Goal: Information Seeking & Learning: Learn about a topic

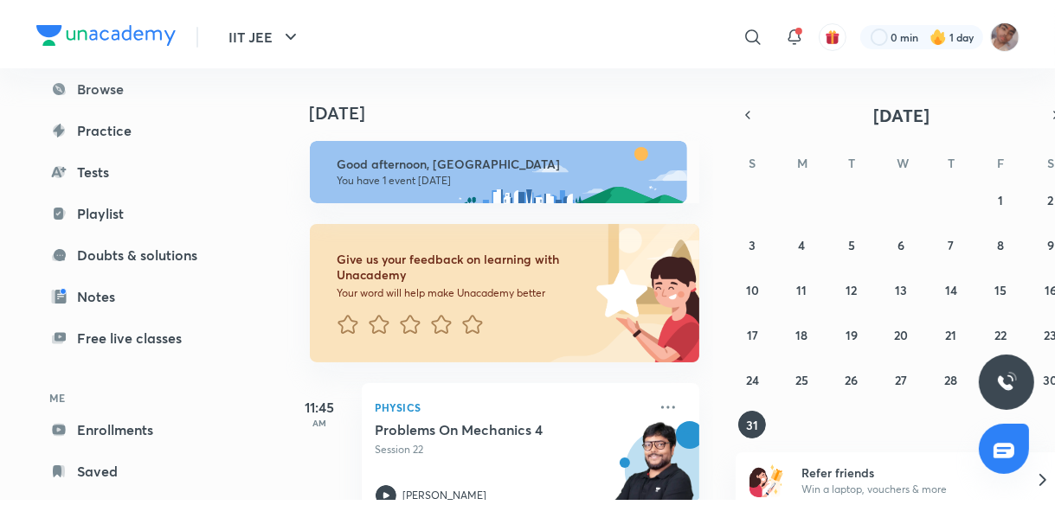
scroll to position [190, 0]
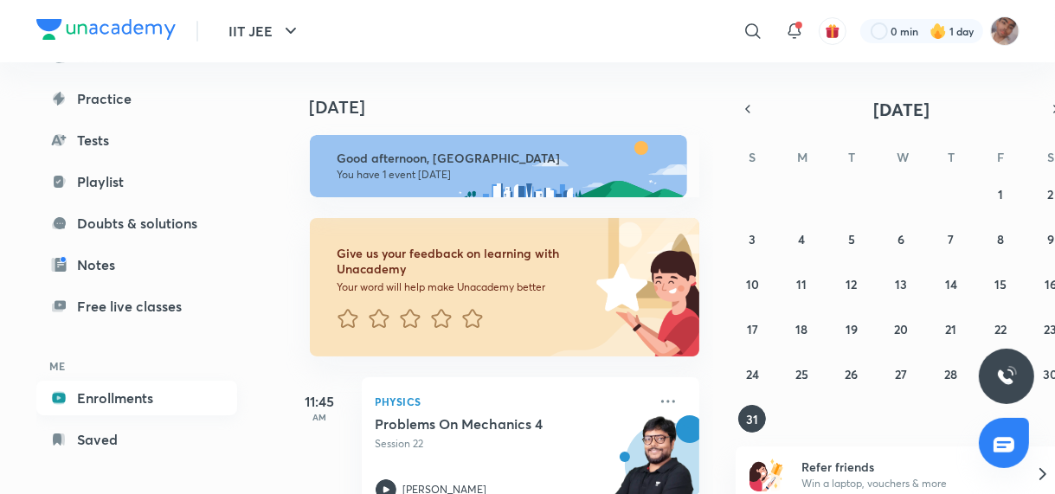
click at [161, 403] on link "Enrollments" at bounding box center [136, 398] width 201 height 35
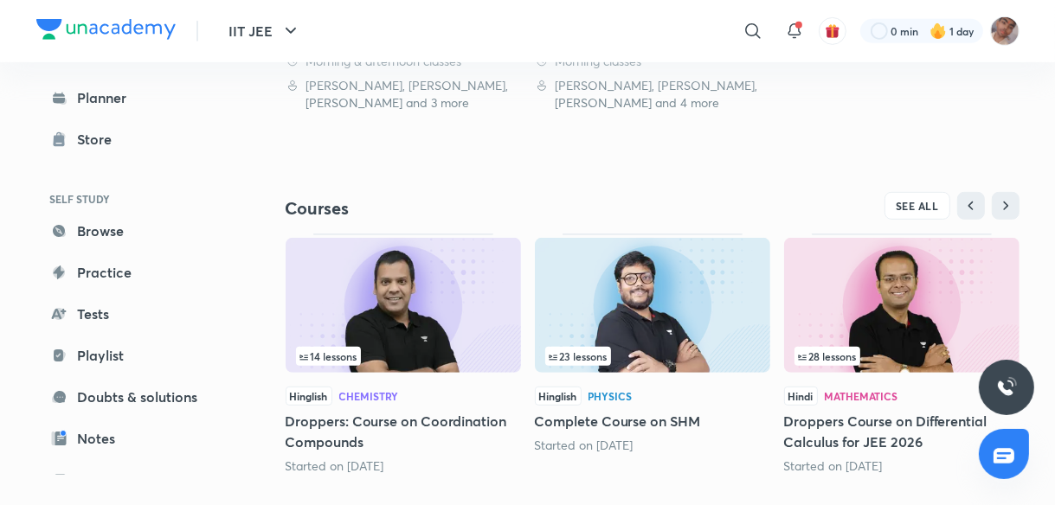
scroll to position [684, 0]
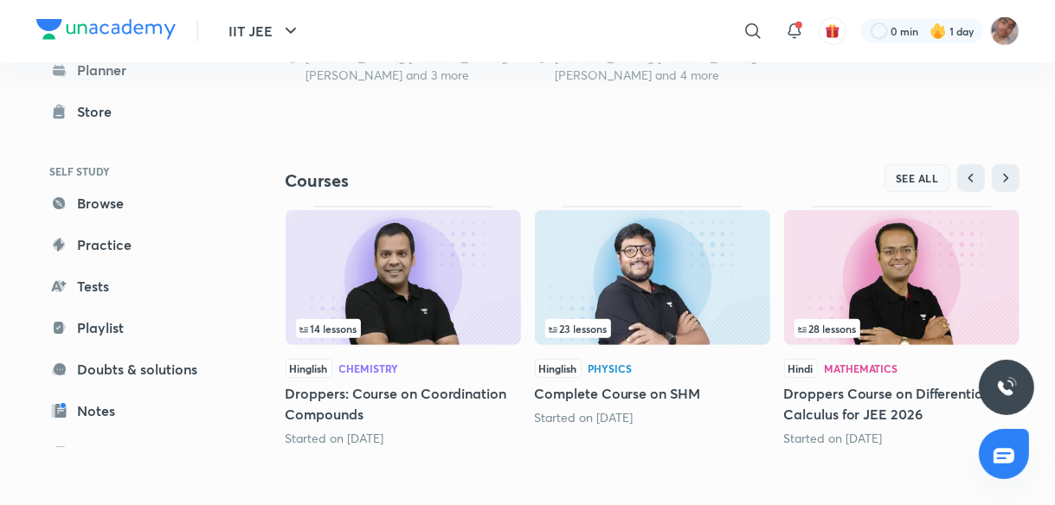
click at [934, 172] on span "SEE ALL" at bounding box center [916, 178] width 43 height 12
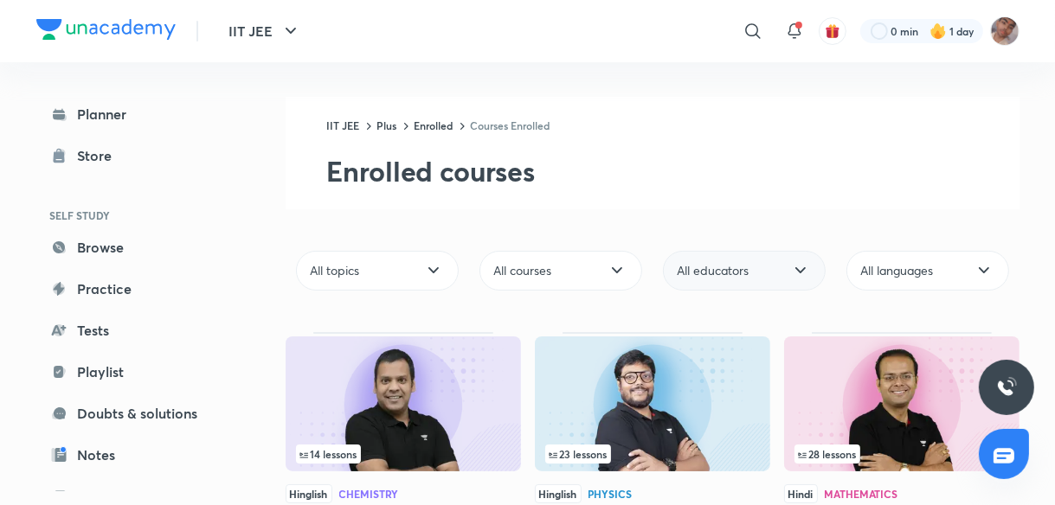
click at [761, 281] on div "All educators" at bounding box center [744, 271] width 163 height 40
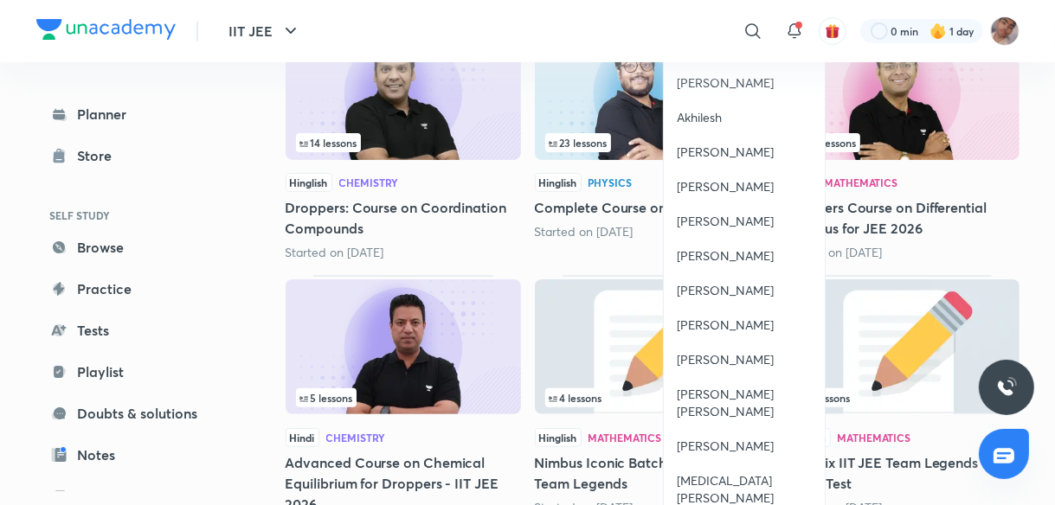
scroll to position [346, 0]
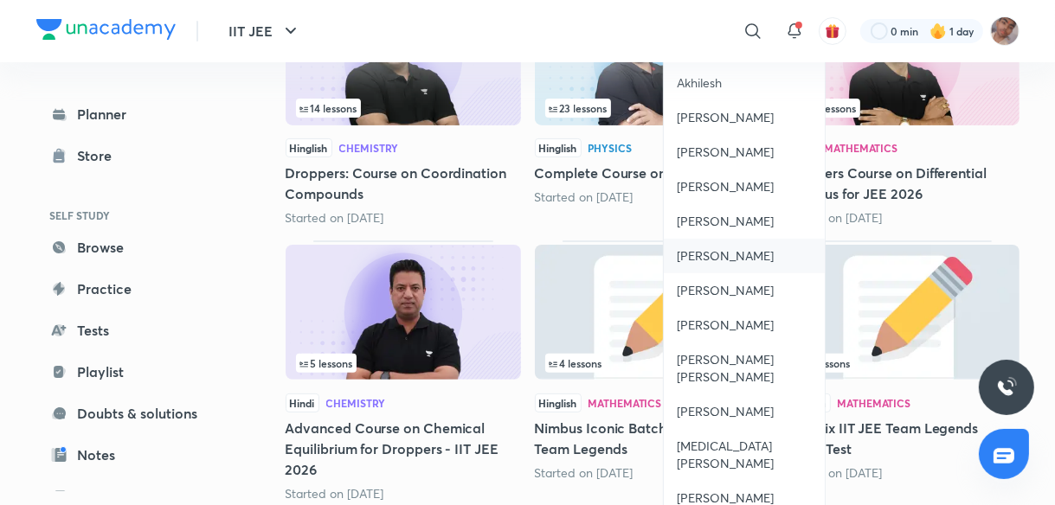
click at [749, 259] on span "[PERSON_NAME]" at bounding box center [725, 255] width 97 height 17
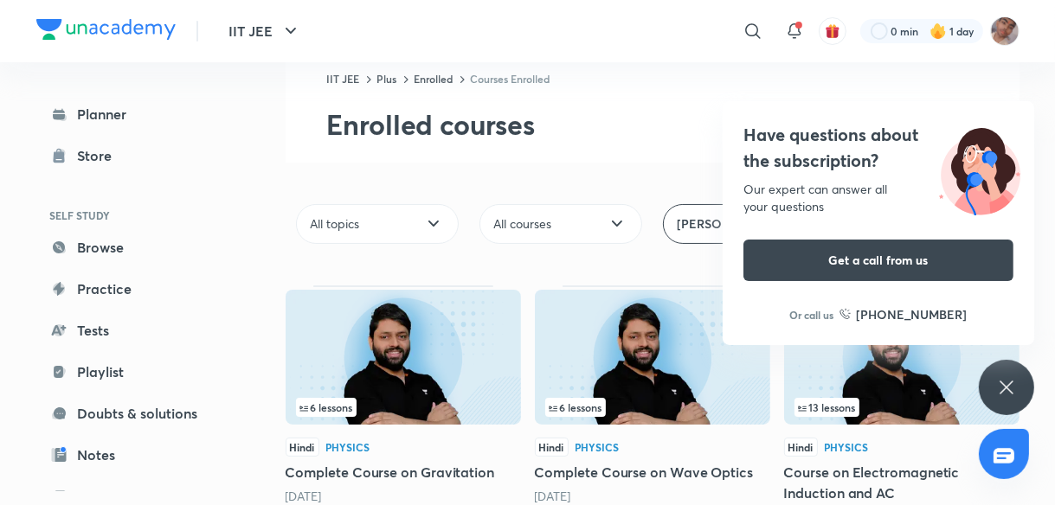
scroll to position [138, 0]
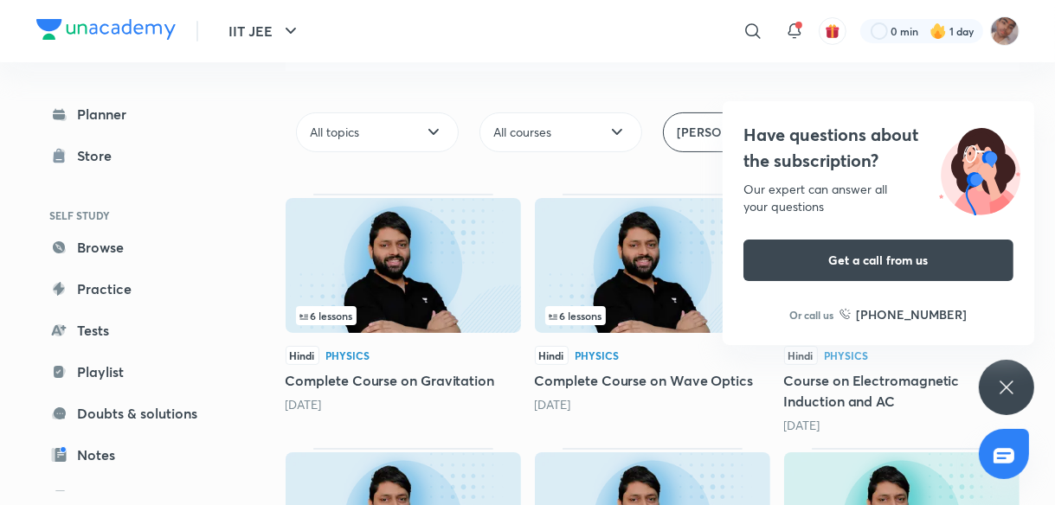
click at [1017, 395] on div "Have questions about the subscription? Our expert can answer all your questions…" at bounding box center [1005, 387] width 55 height 55
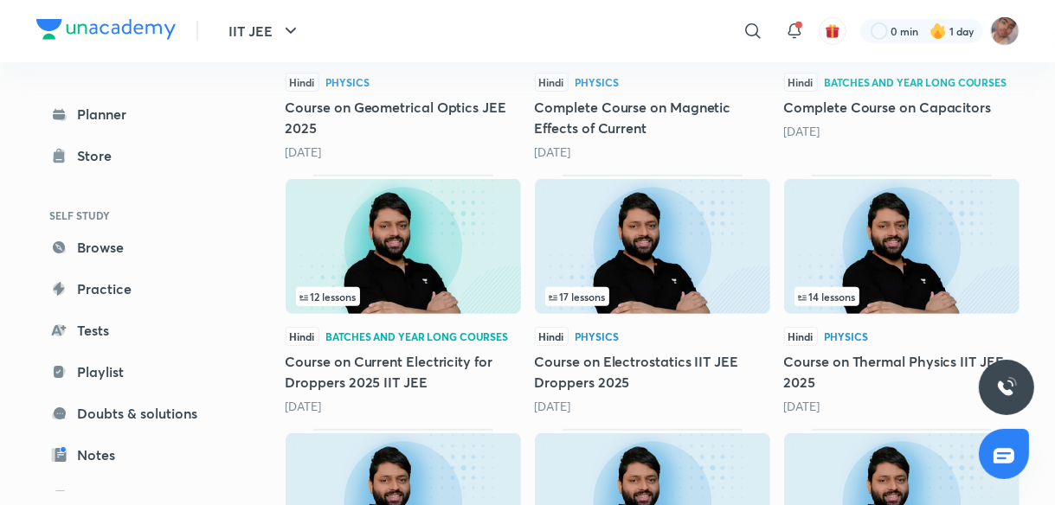
scroll to position [692, 0]
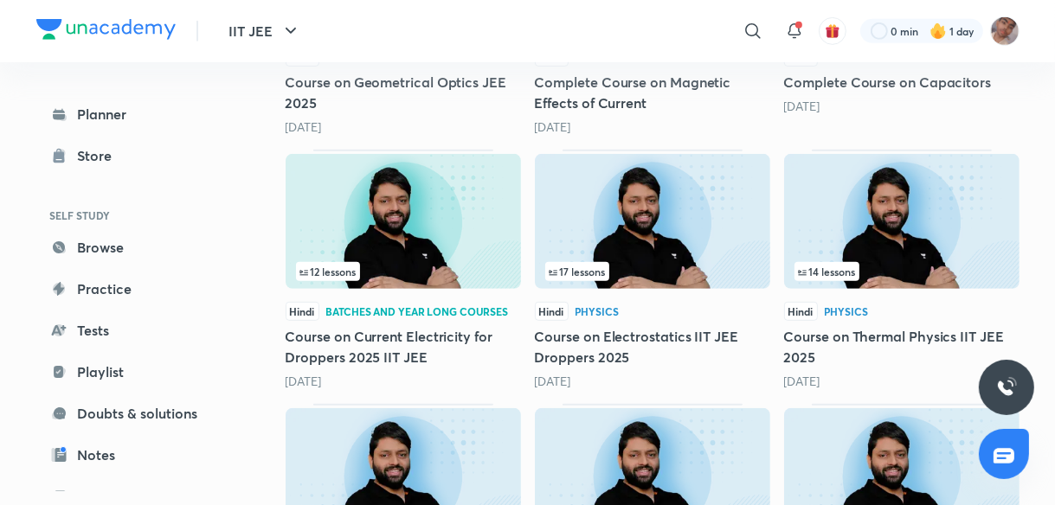
click at [801, 234] on img at bounding box center [901, 221] width 235 height 135
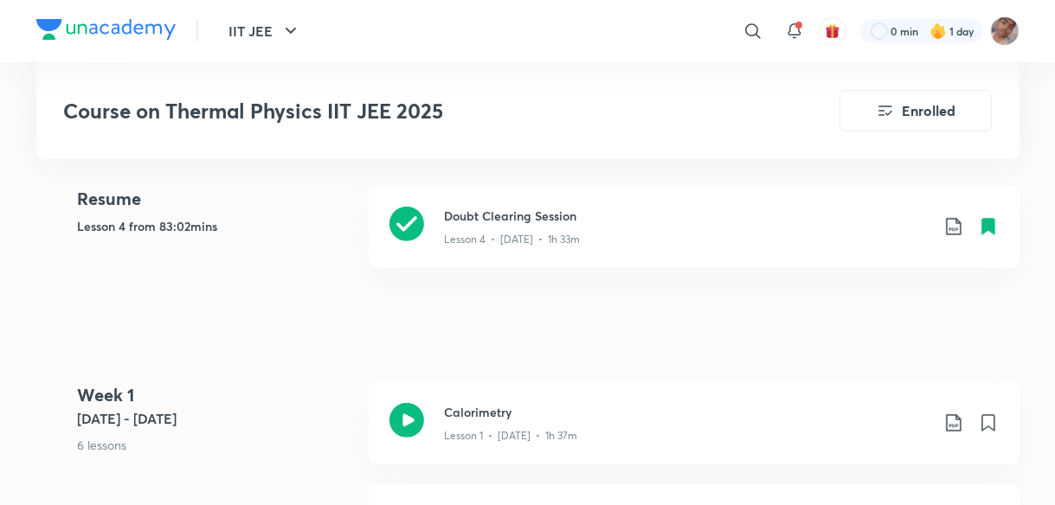
scroll to position [484, 0]
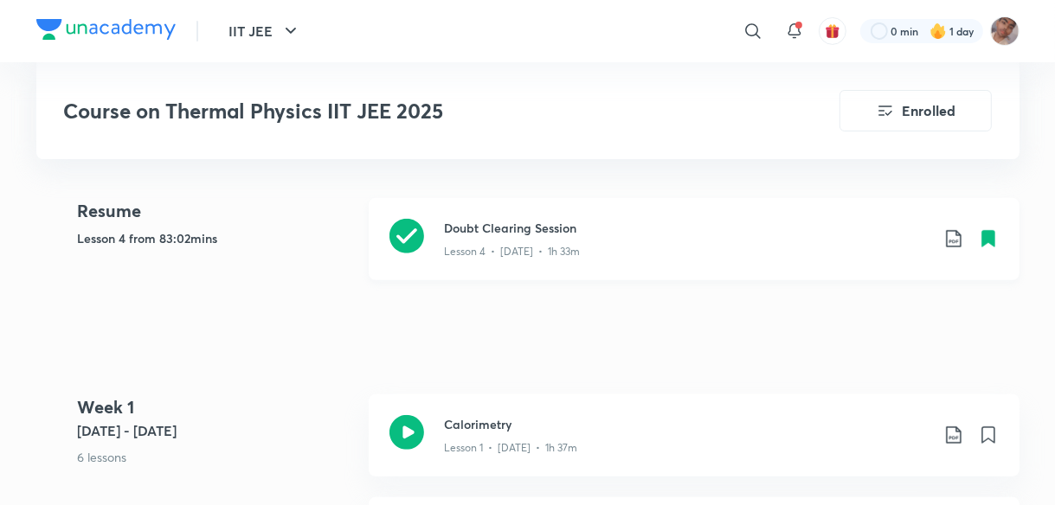
click at [647, 237] on div "Lesson 4 • [DATE] • 1h 33m" at bounding box center [687, 248] width 484 height 22
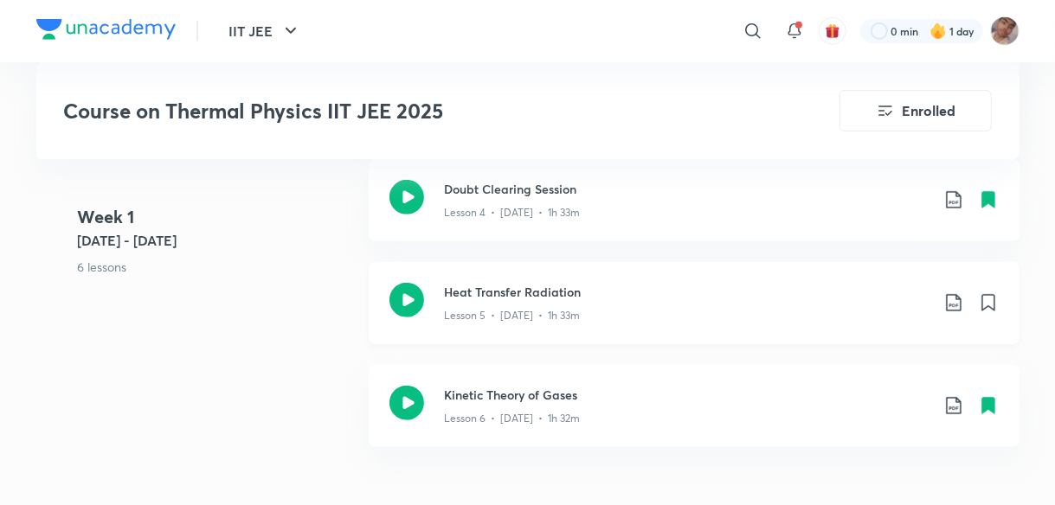
scroll to position [1043, 0]
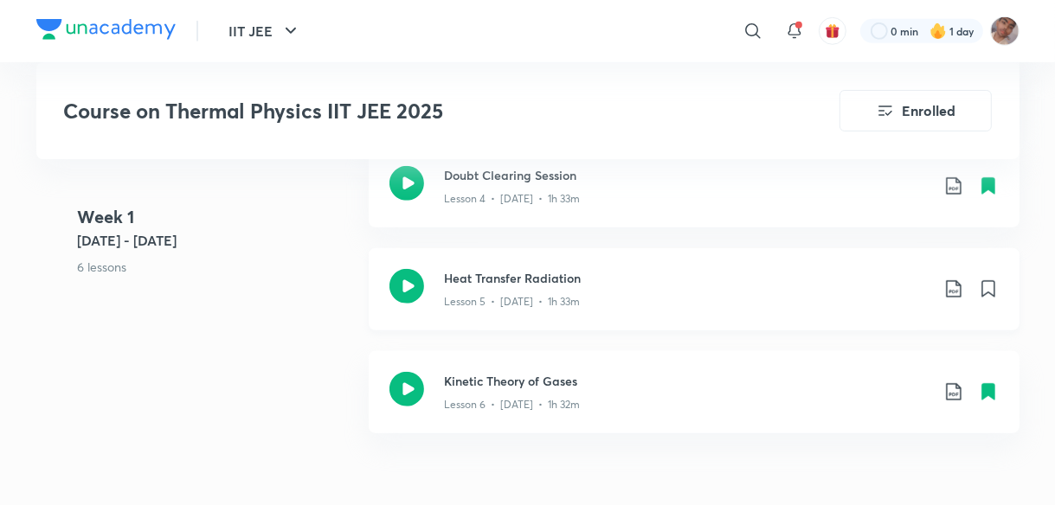
drag, startPoint x: 633, startPoint y: 286, endPoint x: 602, endPoint y: 294, distance: 32.1
click at [602, 294] on div "Lesson 5 • [DATE] • 1h 33m" at bounding box center [687, 298] width 484 height 22
